Goal: Transaction & Acquisition: Purchase product/service

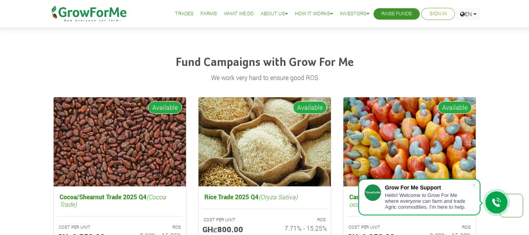
scroll to position [1019, 0]
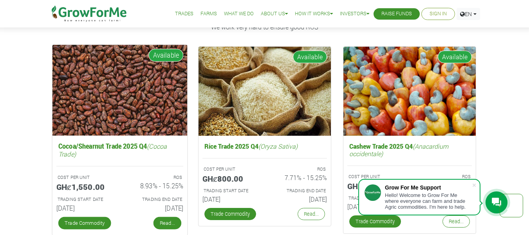
click at [169, 225] on link "Read..." at bounding box center [167, 223] width 28 height 13
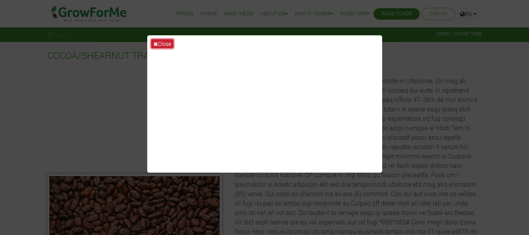
click at [156, 42] on icon at bounding box center [155, 43] width 4 height 5
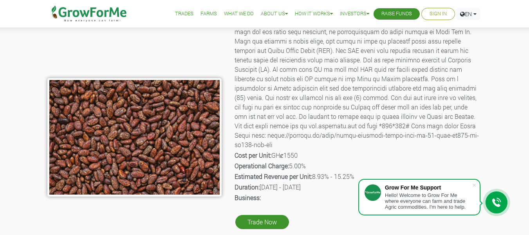
scroll to position [78, 0]
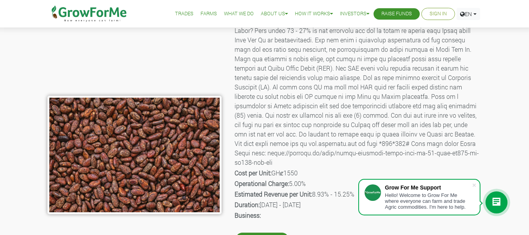
click at [492, 206] on icon at bounding box center [496, 202] width 9 height 10
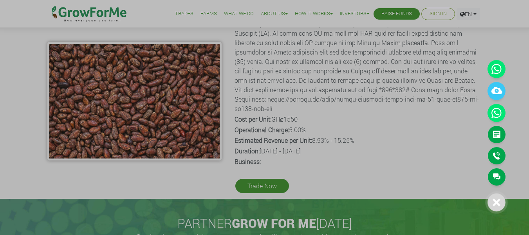
scroll to position [283, 0]
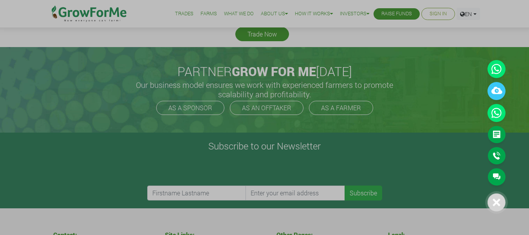
click at [498, 200] on icon at bounding box center [496, 201] width 7 height 7
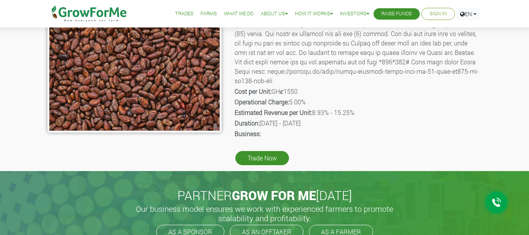
scroll to position [163, 0]
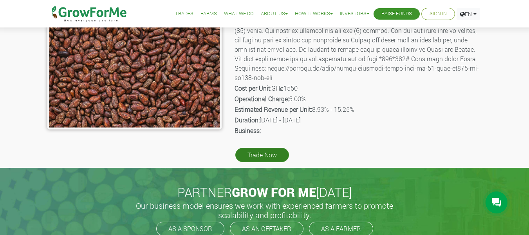
click at [250, 156] on link "Trade Now" at bounding box center [262, 155] width 54 height 14
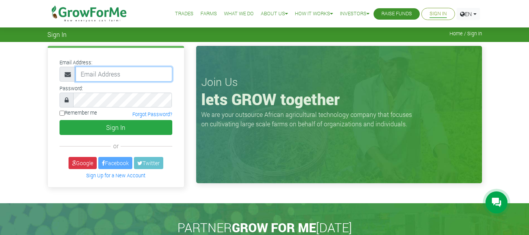
click at [108, 75] on input "email" at bounding box center [124, 74] width 97 height 15
drag, startPoint x: 72, startPoint y: 209, endPoint x: 75, endPoint y: 204, distance: 4.9
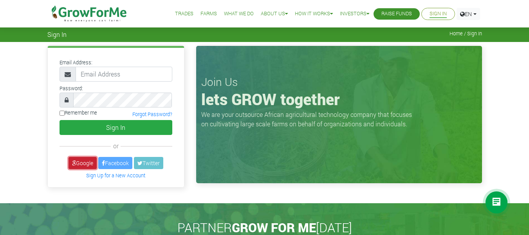
click at [87, 162] on link "Google" at bounding box center [83, 163] width 28 height 12
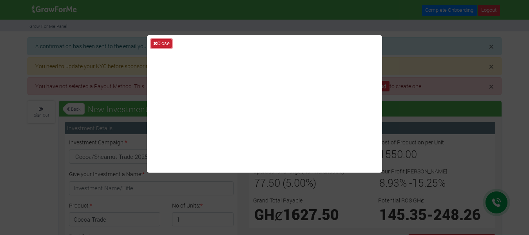
click at [162, 42] on button "Close" at bounding box center [161, 43] width 21 height 9
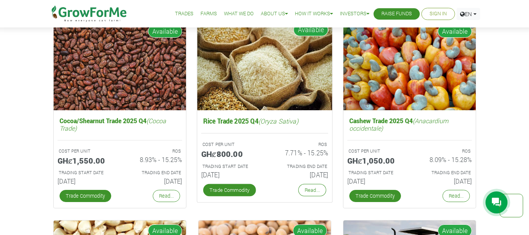
scroll to position [1058, 0]
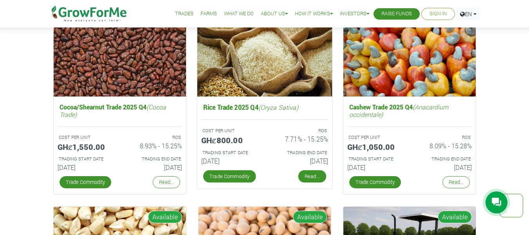
click at [305, 177] on link "Read..." at bounding box center [312, 176] width 28 height 13
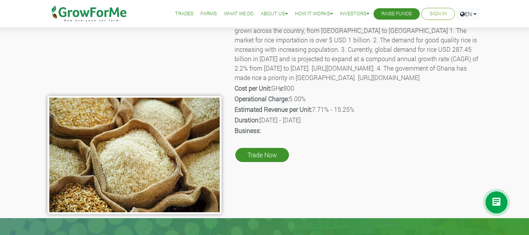
click at [441, 14] on link "Sign In" at bounding box center [437, 14] width 17 height 8
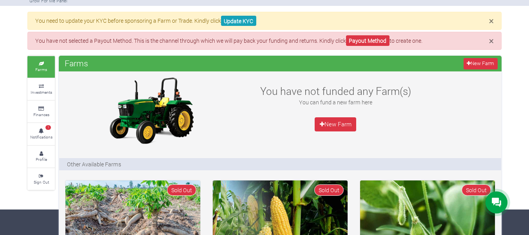
scroll to position [39, 0]
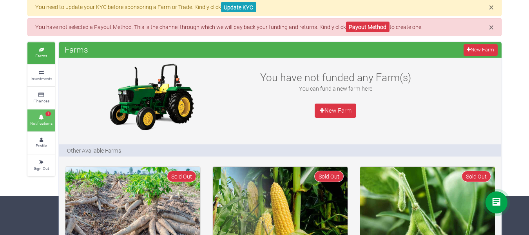
click at [40, 118] on icon at bounding box center [40, 117] width 23 height 4
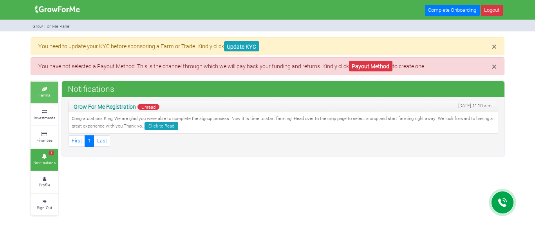
click at [47, 97] on small "Farms" at bounding box center [44, 94] width 12 height 5
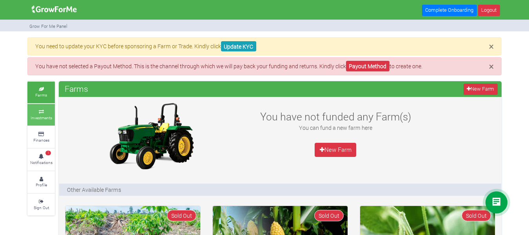
click at [49, 115] on small "Investments" at bounding box center [42, 117] width 22 height 5
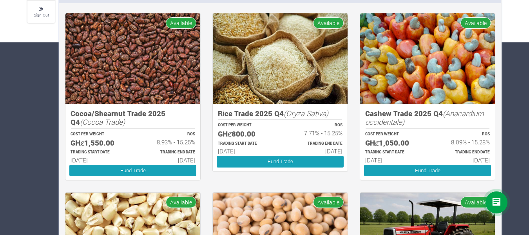
scroll to position [196, 0]
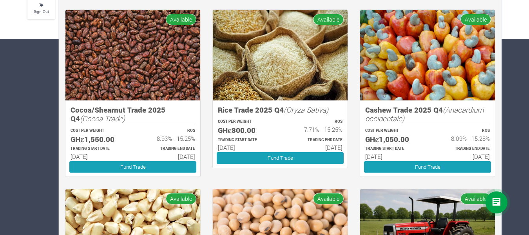
click at [270, 97] on img at bounding box center [280, 55] width 135 height 90
click at [254, 113] on h5 "Rice Trade 2025 Q4 (Oryza Sativa)" at bounding box center [280, 109] width 124 height 9
click at [236, 131] on h5 "GHȼ800.00" at bounding box center [245, 130] width 55 height 9
click at [242, 85] on img at bounding box center [280, 55] width 135 height 90
click at [246, 76] on img at bounding box center [280, 55] width 135 height 90
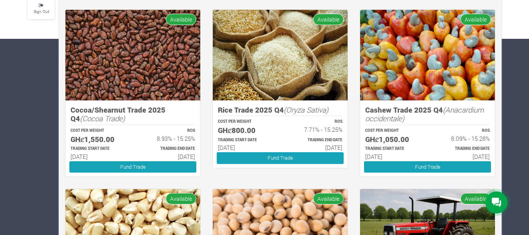
click at [240, 126] on h5 "GHȼ800.00" at bounding box center [245, 130] width 55 height 9
click at [240, 140] on p "TRADING START DATE" at bounding box center [245, 140] width 55 height 6
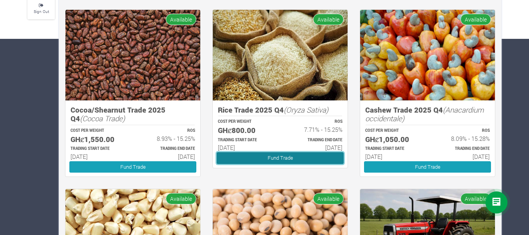
click at [254, 160] on link "Fund Trade" at bounding box center [280, 157] width 127 height 11
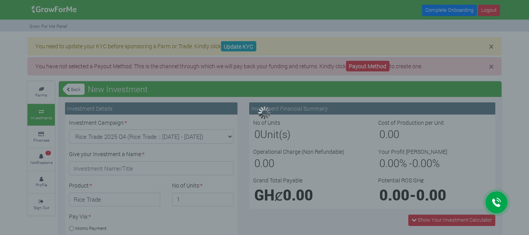
type input "1"
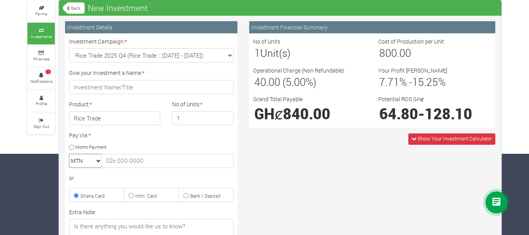
scroll to position [117, 0]
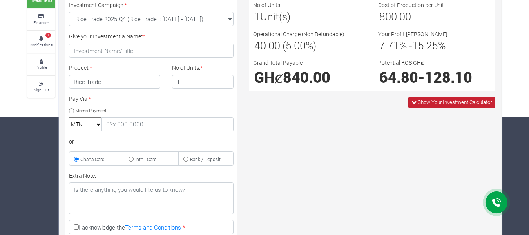
click at [420, 99] on span "Show Your Investment Calculator" at bounding box center [454, 101] width 74 height 7
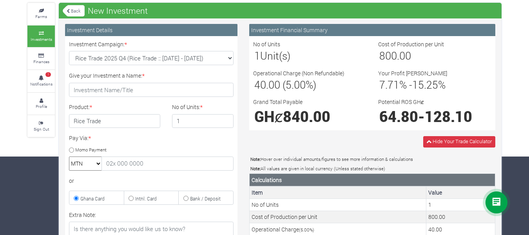
scroll to position [0, 0]
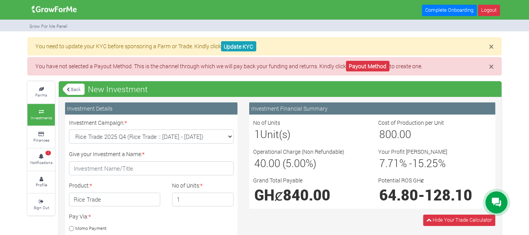
click at [72, 89] on link "Back" at bounding box center [74, 89] width 22 height 13
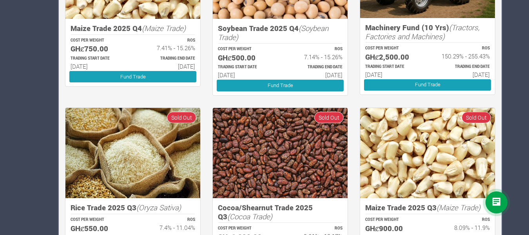
scroll to position [470, 0]
